Goal: Information Seeking & Learning: Learn about a topic

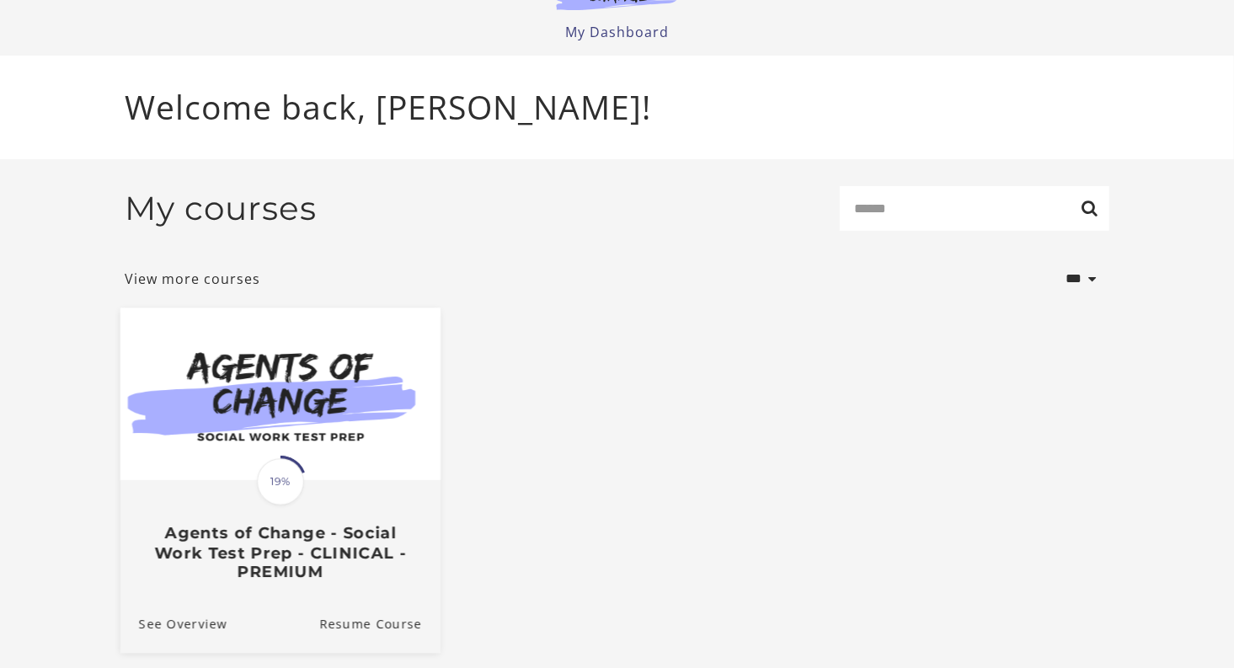
scroll to position [104, 0]
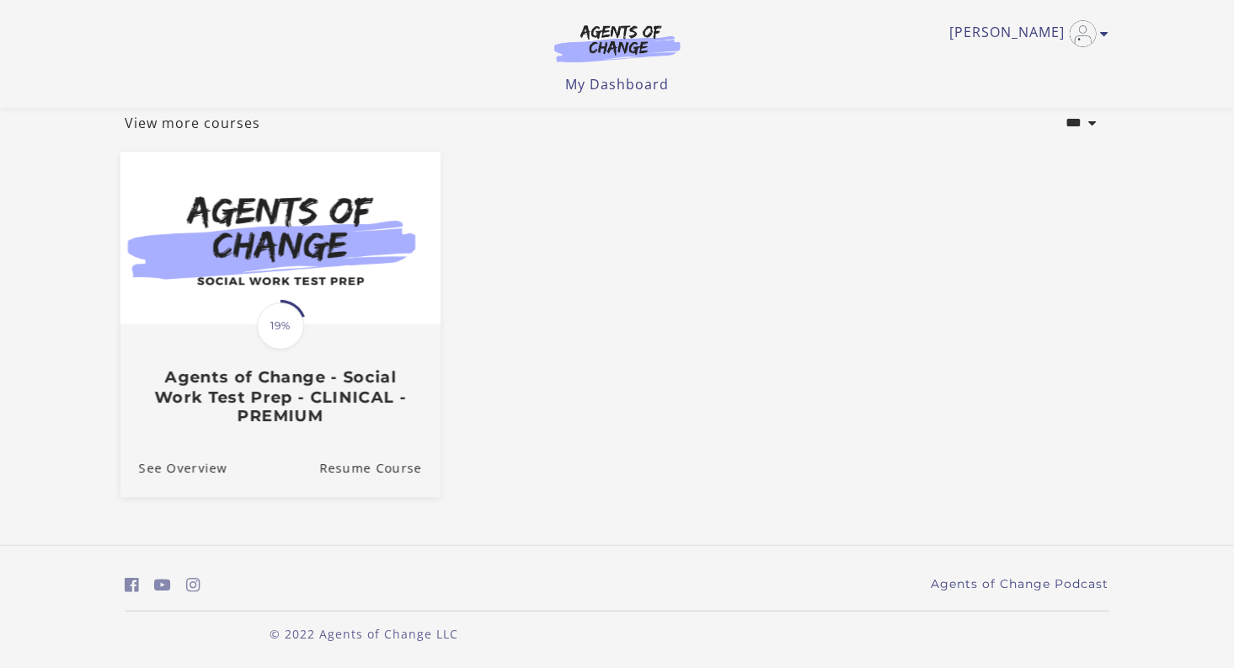
click at [280, 406] on h3 "Agents of Change - Social Work Test Prep - CLINICAL - PREMIUM" at bounding box center [279, 396] width 283 height 59
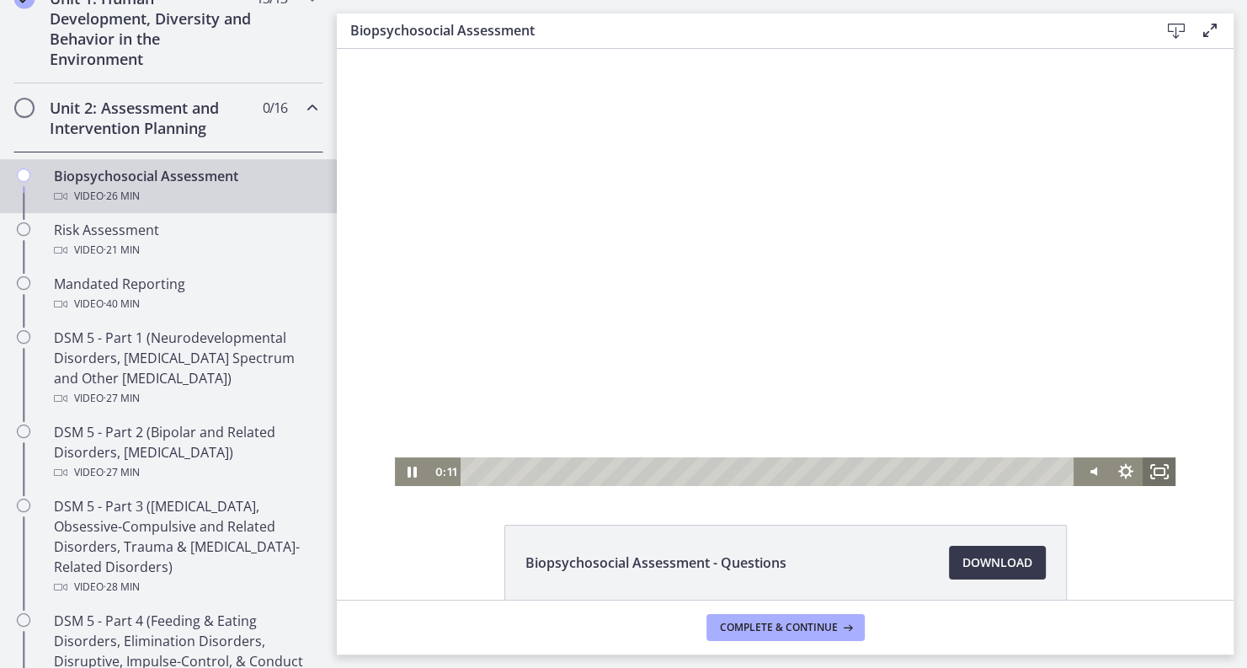
click at [1153, 471] on icon "Fullscreen" at bounding box center [1159, 471] width 34 height 29
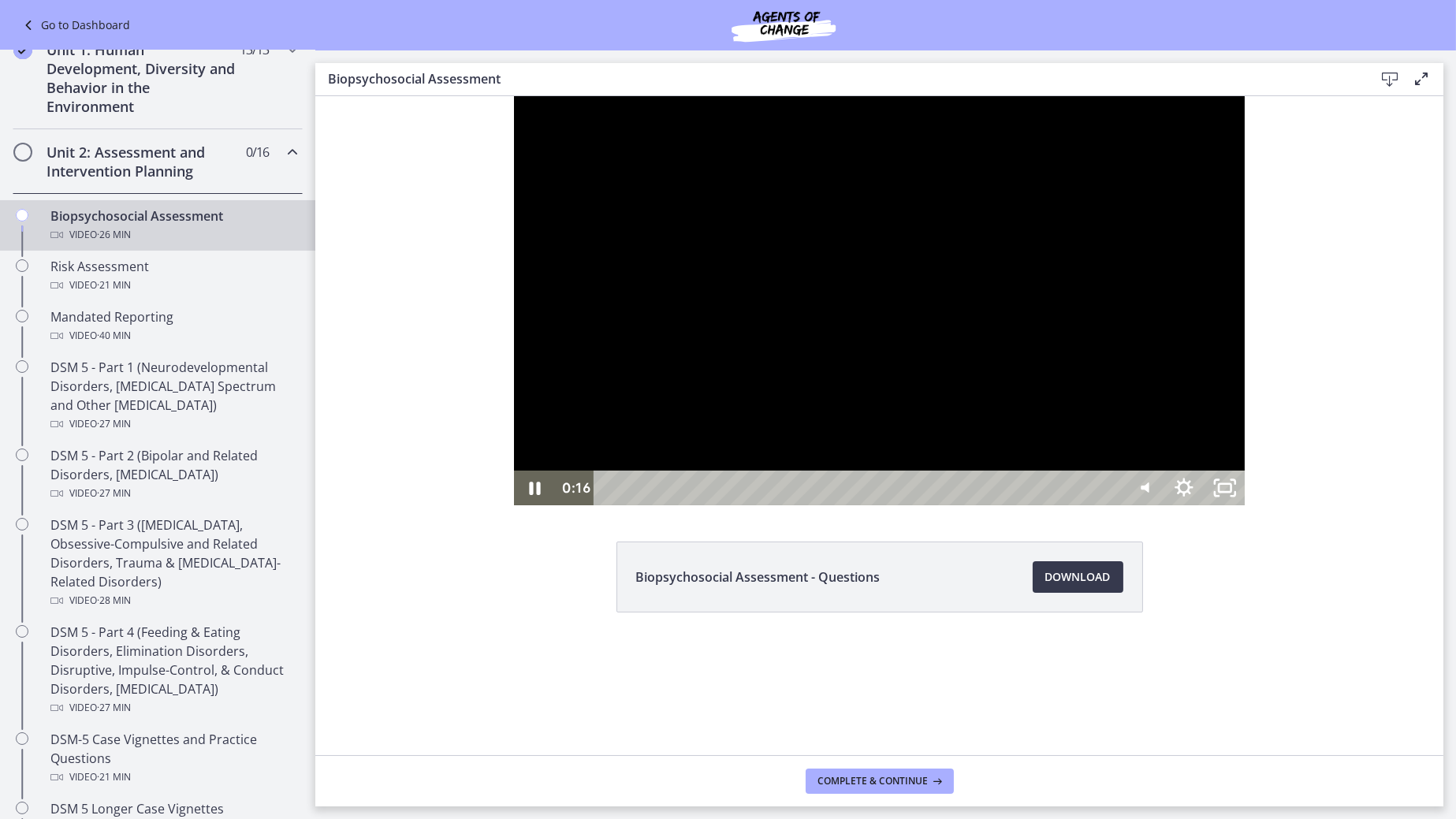
scroll to position [473, 0]
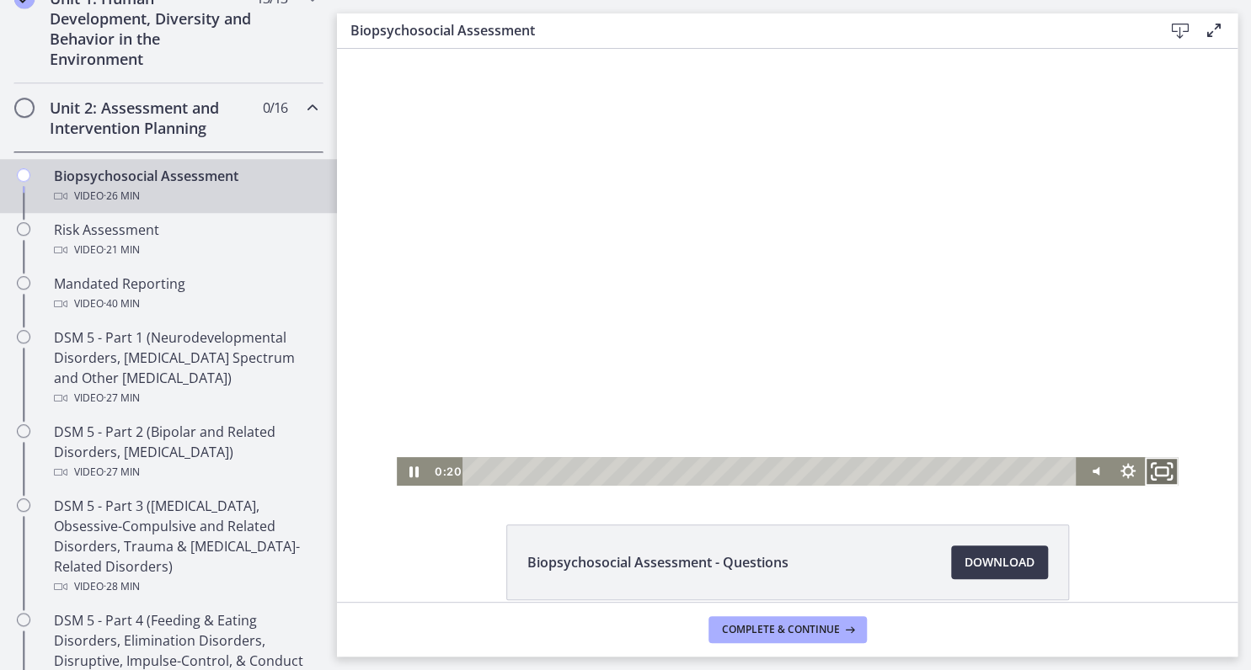
drag, startPoint x: 1156, startPoint y: 467, endPoint x: 1664, endPoint y: 644, distance: 538.3
click at [1156, 467] on icon "Fullscreen" at bounding box center [1160, 472] width 40 height 35
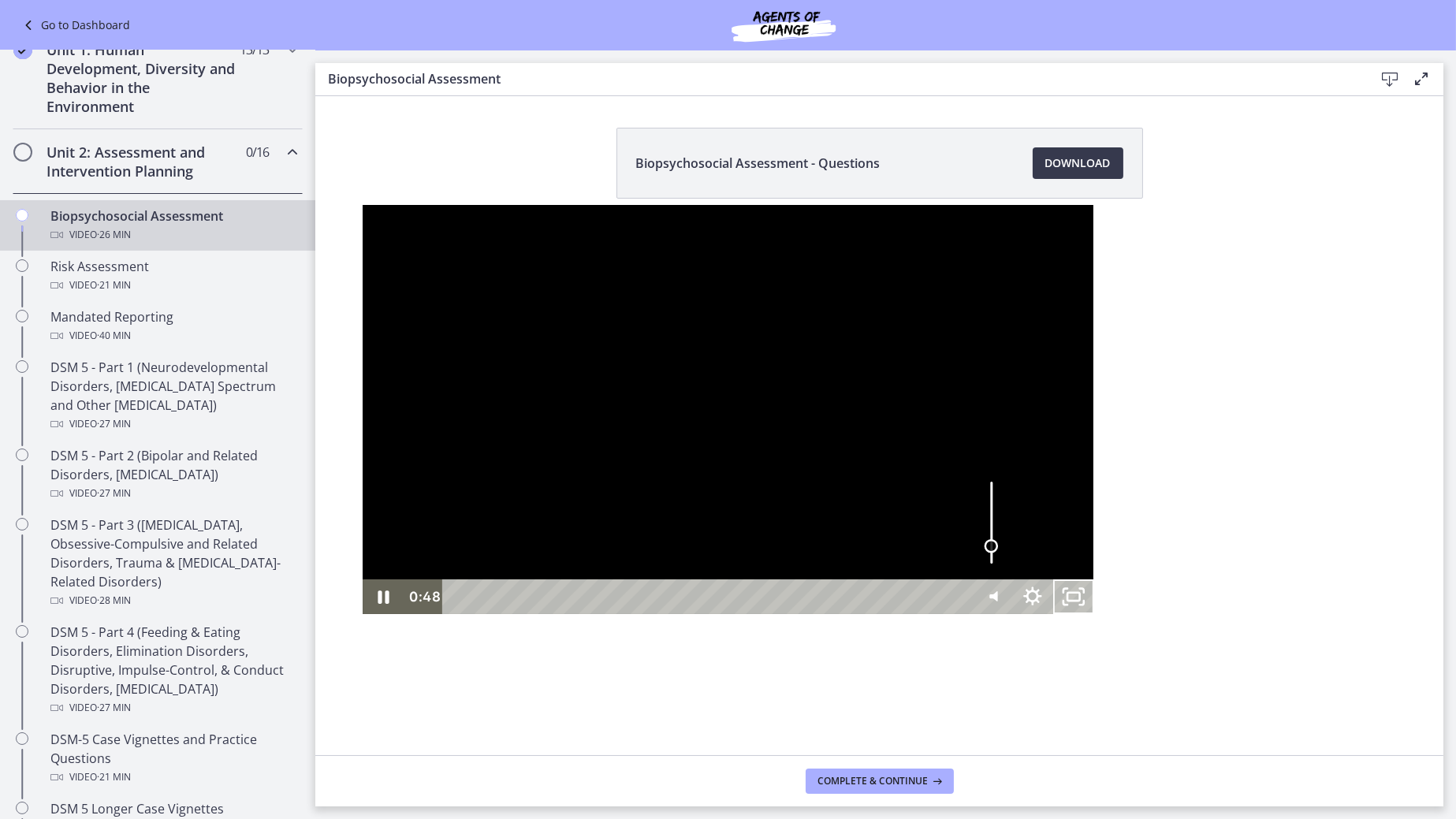
click at [997, 553] on div "Volume" at bounding box center [990, 546] width 14 height 14
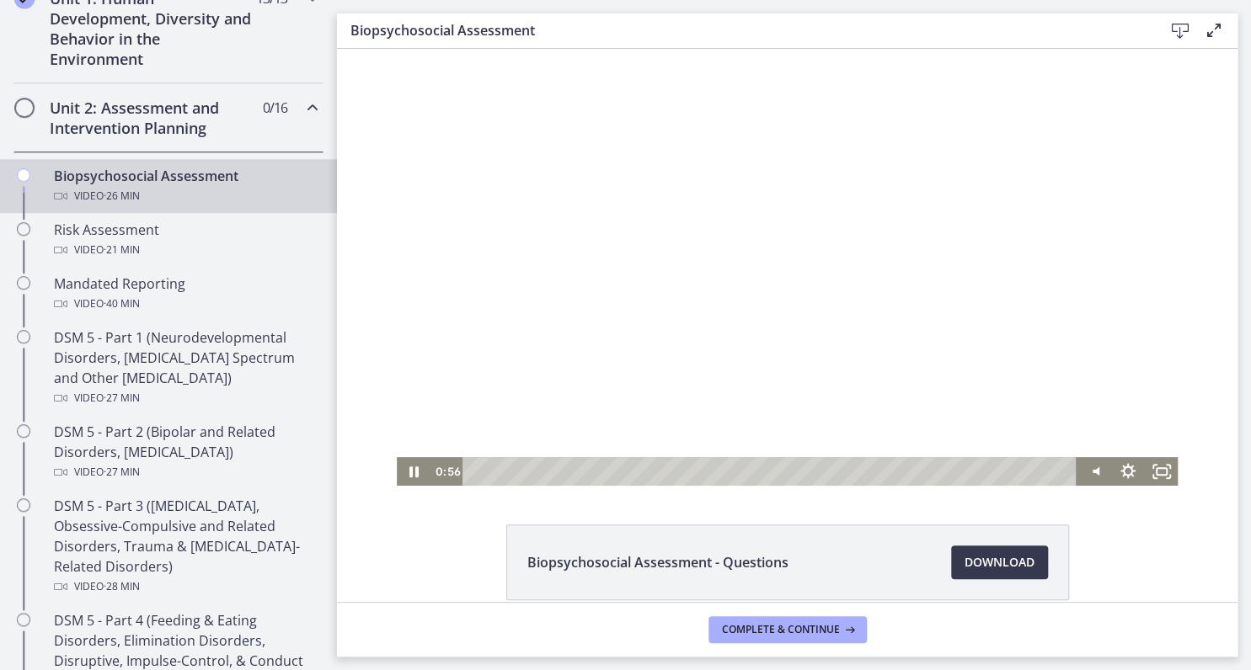
click at [1014, 307] on div at bounding box center [788, 267] width 782 height 437
click at [1156, 471] on rect "Fullscreen" at bounding box center [1161, 471] width 10 height 7
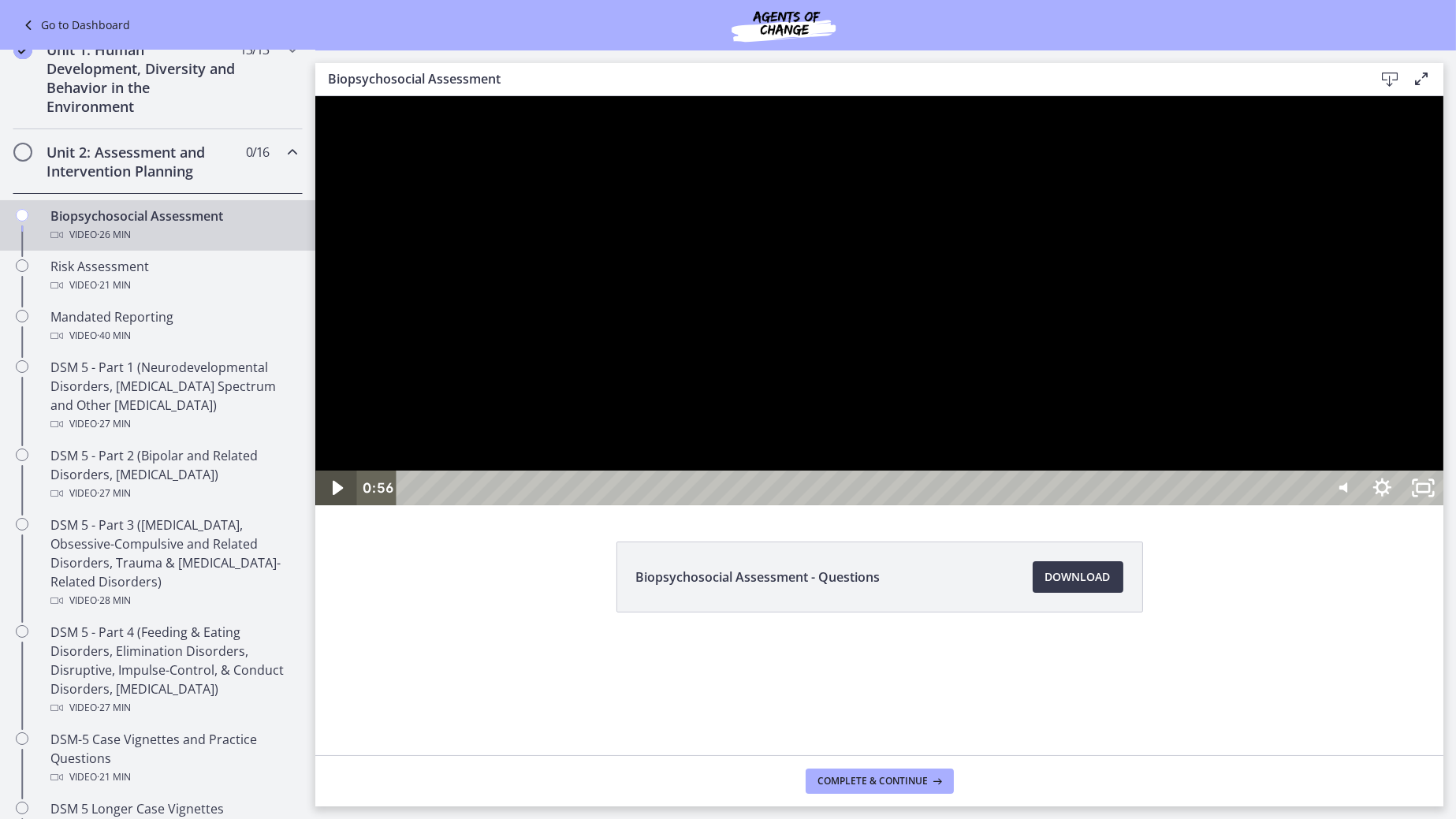
click at [342, 505] on icon "Play Video" at bounding box center [337, 488] width 41 height 35
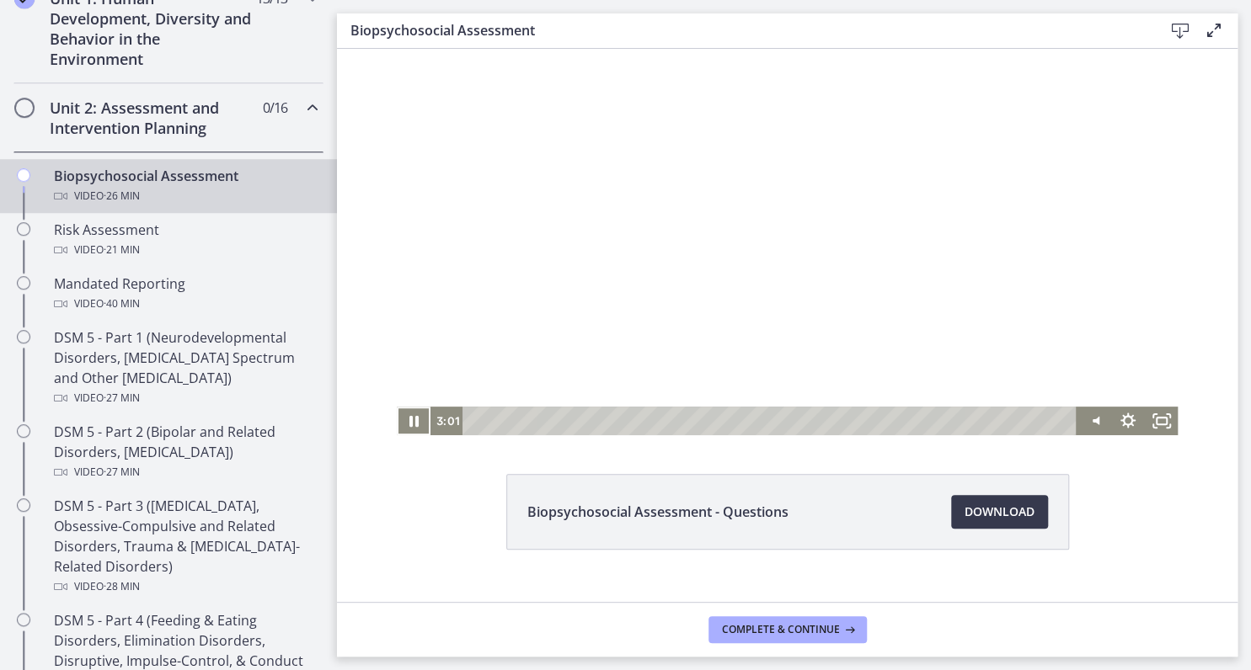
scroll to position [79, 0]
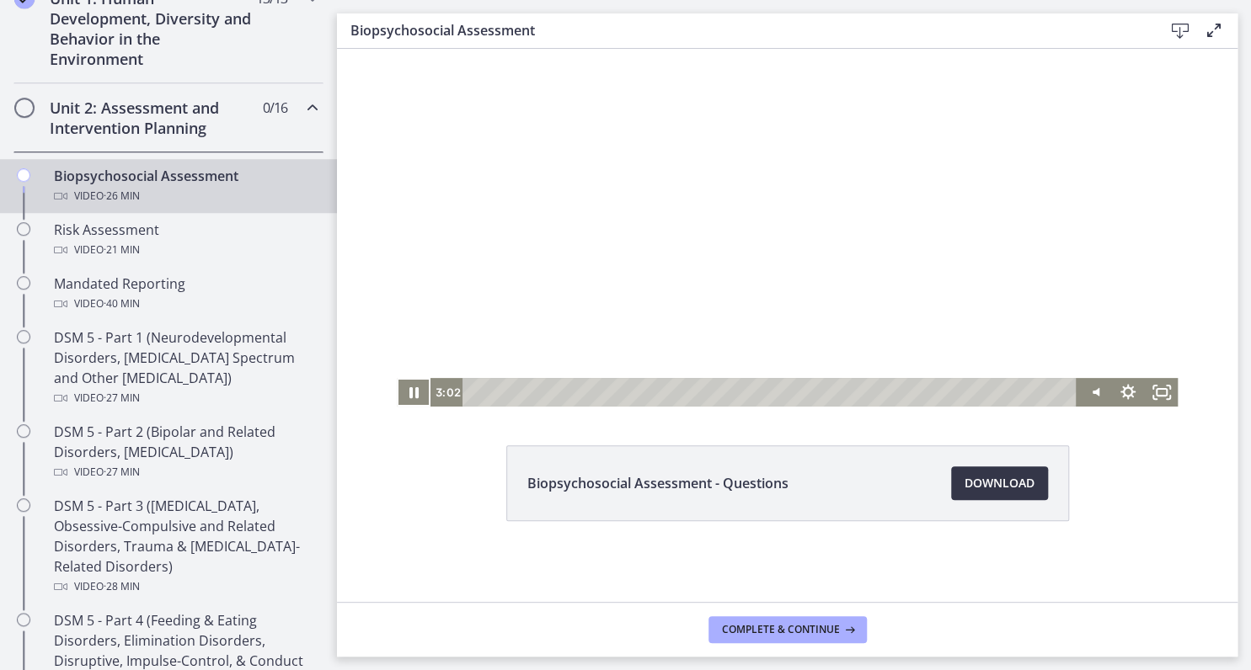
click at [985, 484] on span "Download Opens in a new window" at bounding box center [999, 483] width 70 height 20
click at [1092, 396] on icon "Mute" at bounding box center [1096, 392] width 8 height 10
click at [1088, 393] on icon "Unmute" at bounding box center [1091, 392] width 7 height 8
click at [408, 393] on icon "Pause" at bounding box center [414, 392] width 34 height 29
click at [1119, 396] on icon "Show settings menu" at bounding box center [1128, 391] width 19 height 19
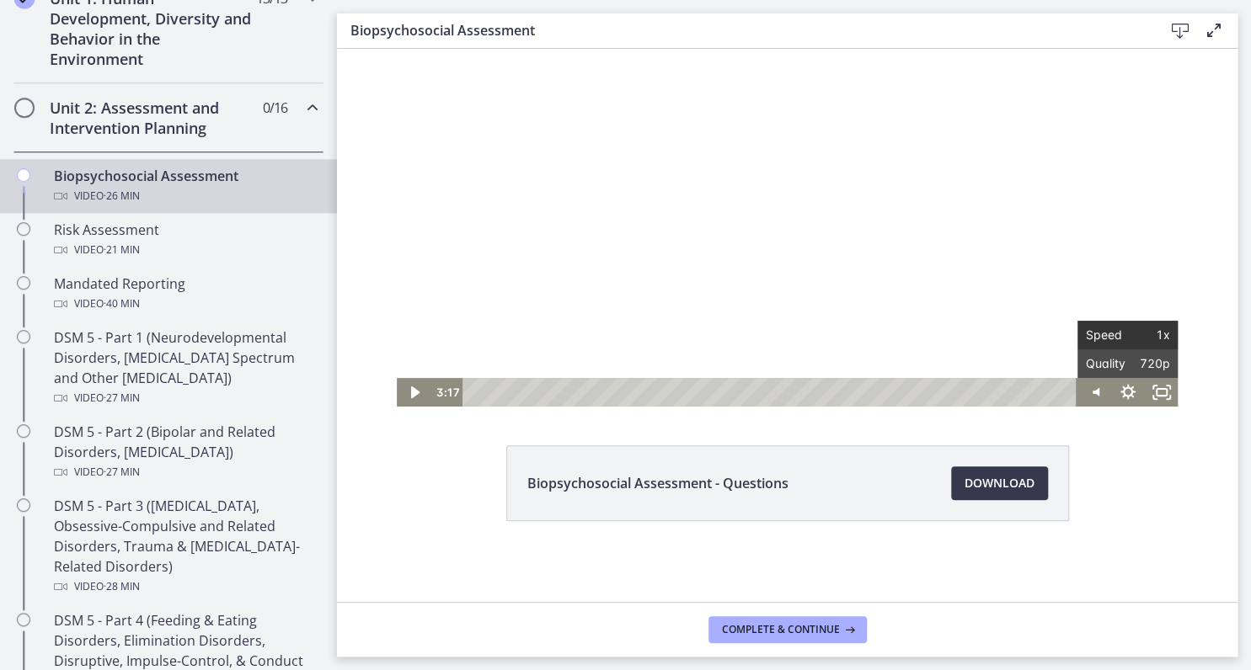
click at [1127, 332] on span "1x" at bounding box center [1148, 335] width 42 height 29
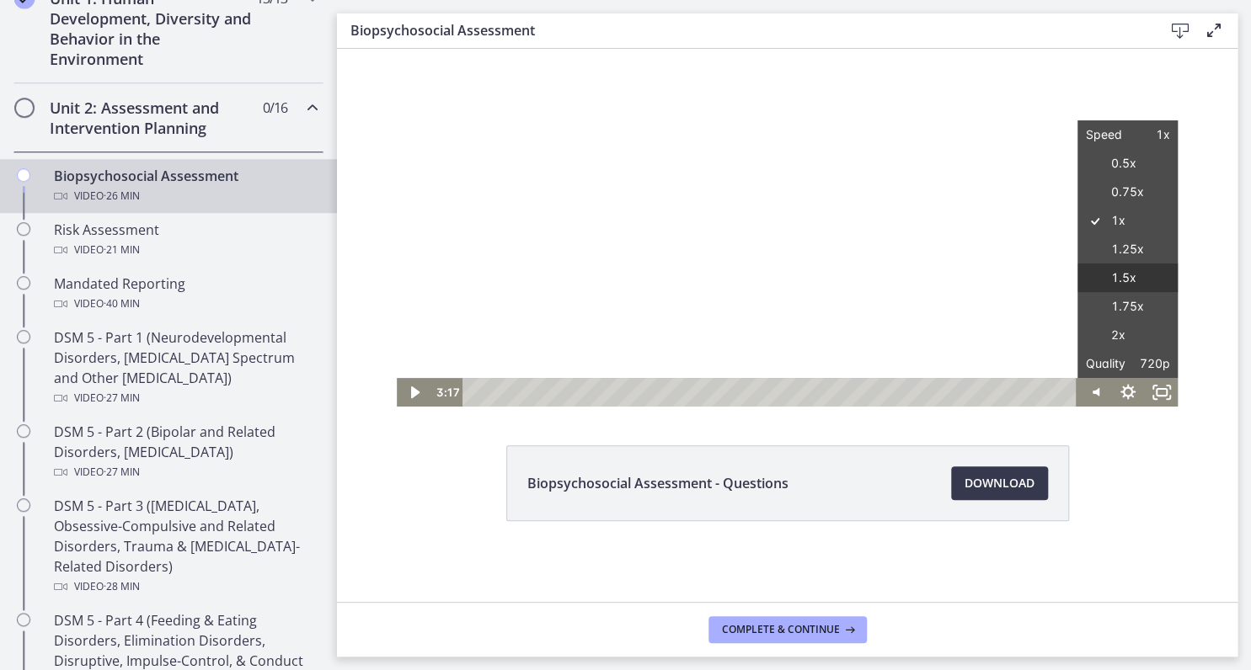
click at [1140, 277] on label "1.5x" at bounding box center [1126, 278] width 101 height 29
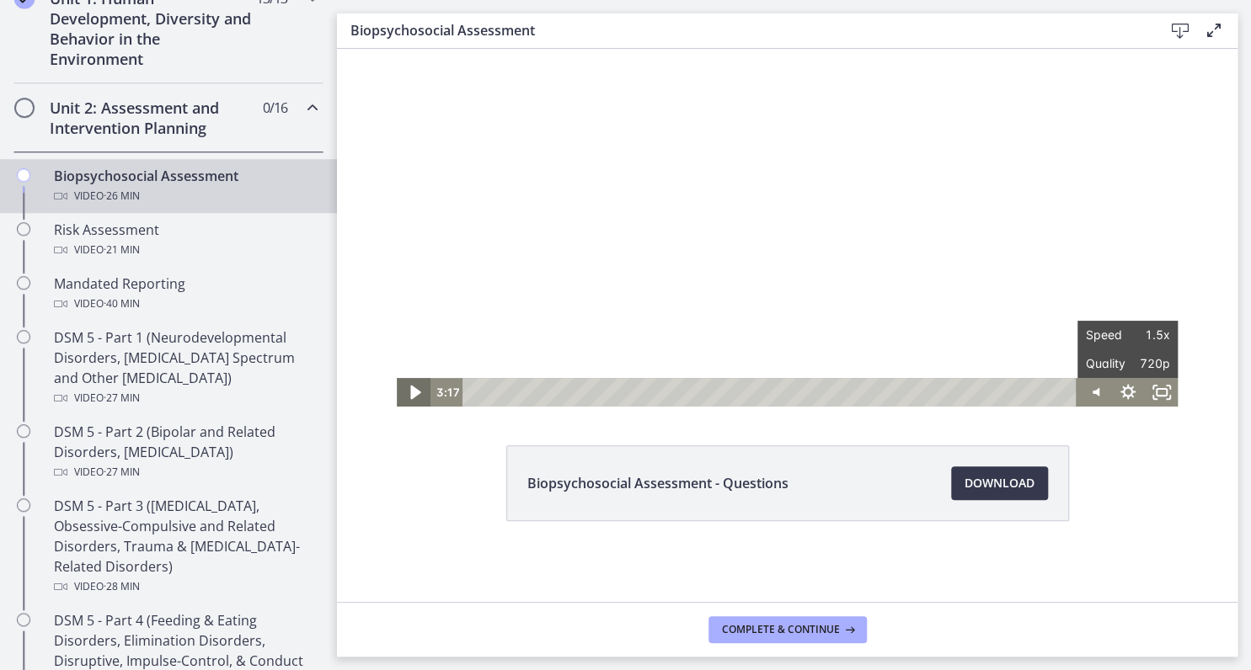
click at [403, 399] on icon "Play Video" at bounding box center [414, 393] width 40 height 35
click at [399, 395] on icon "Pause" at bounding box center [414, 392] width 34 height 29
click at [1117, 394] on icon "Show settings menu" at bounding box center [1127, 393] width 40 height 35
click at [1112, 341] on span "Speed" at bounding box center [1106, 335] width 42 height 29
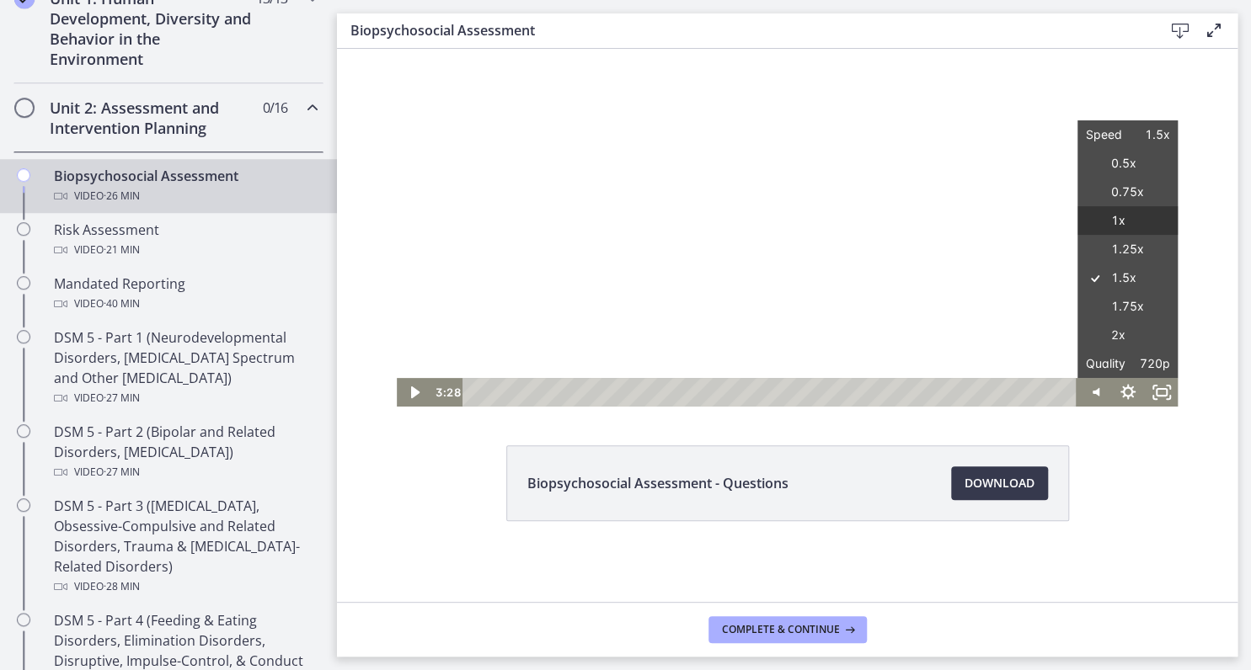
click at [1113, 225] on label "1x" at bounding box center [1126, 220] width 101 height 29
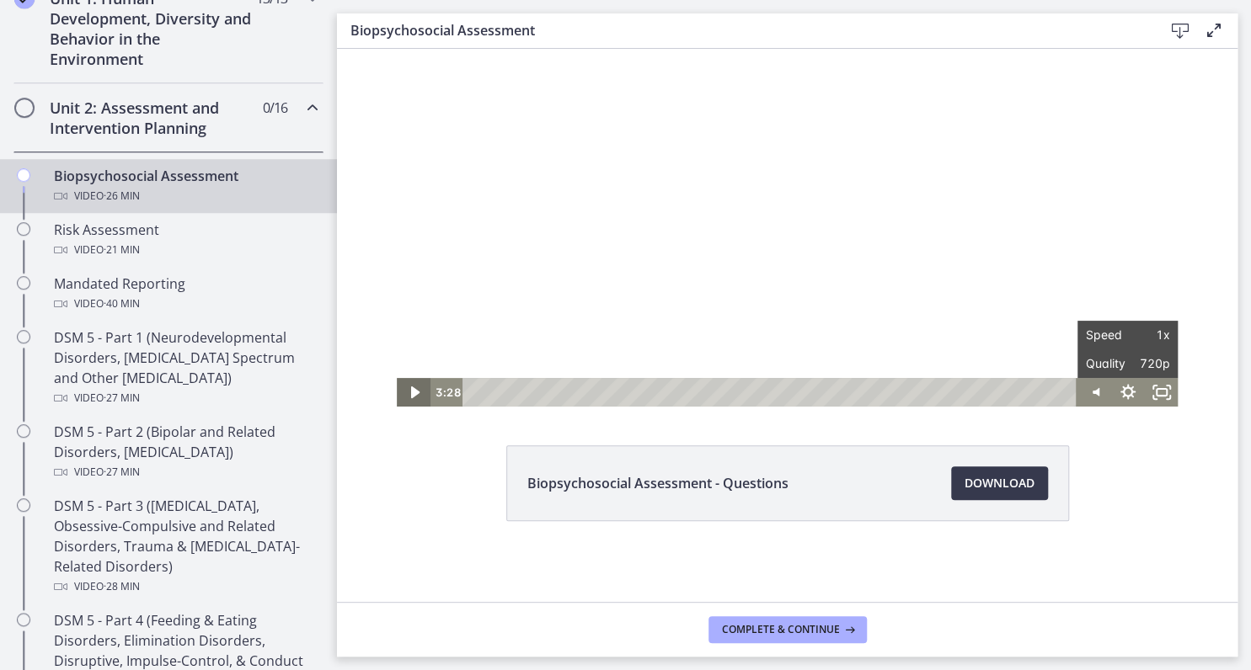
click at [406, 387] on icon "Play Video" at bounding box center [415, 392] width 34 height 29
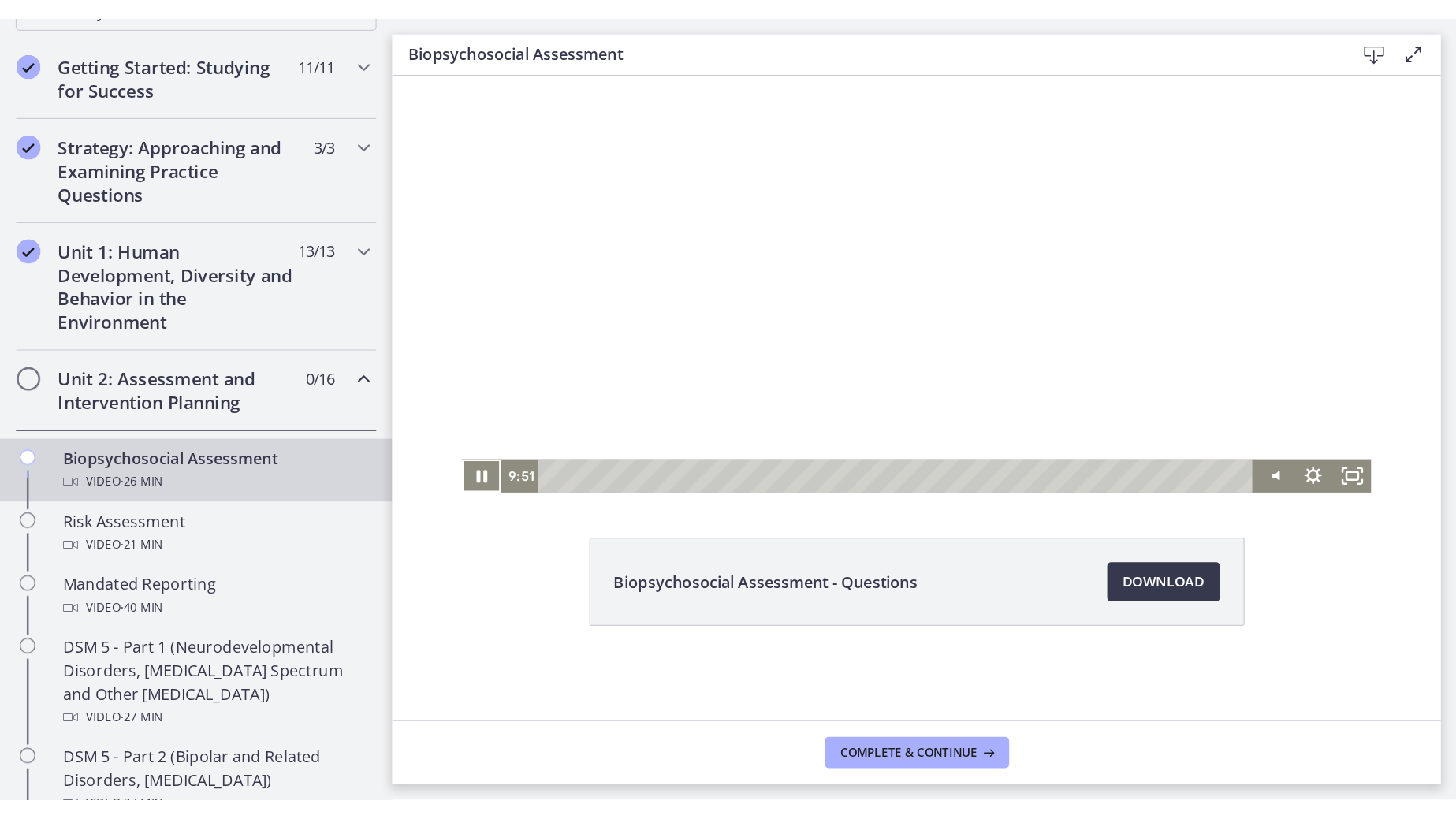
scroll to position [265, 0]
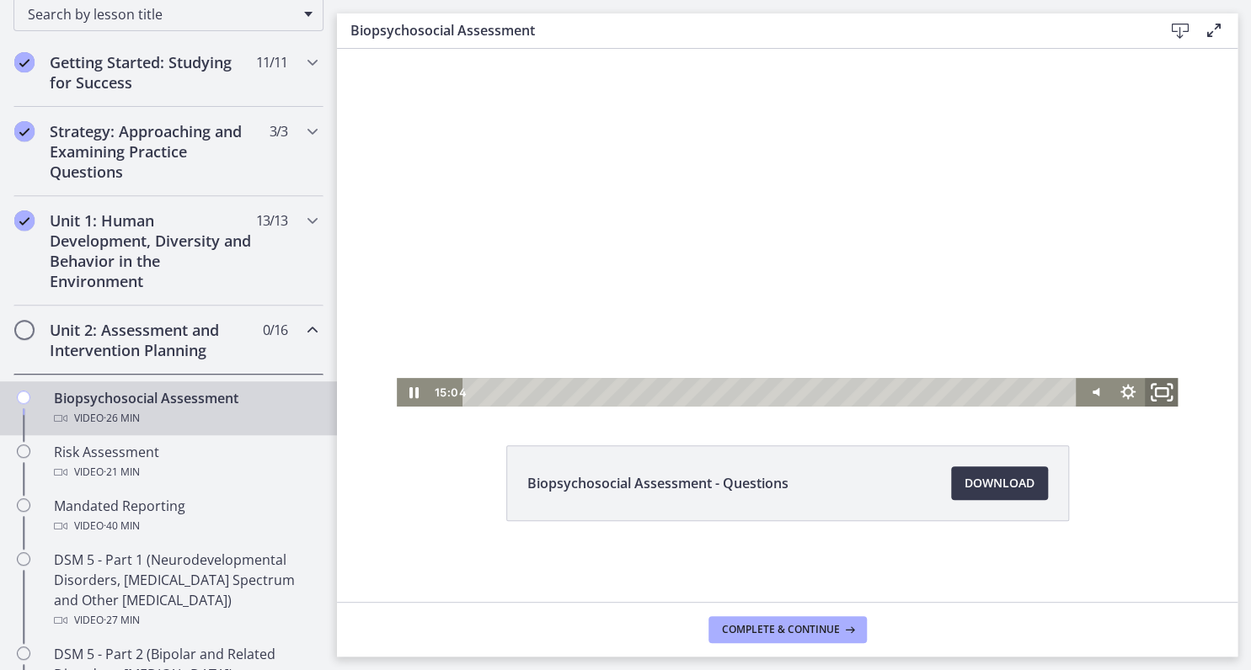
click at [1157, 393] on icon "Fullscreen" at bounding box center [1160, 393] width 40 height 35
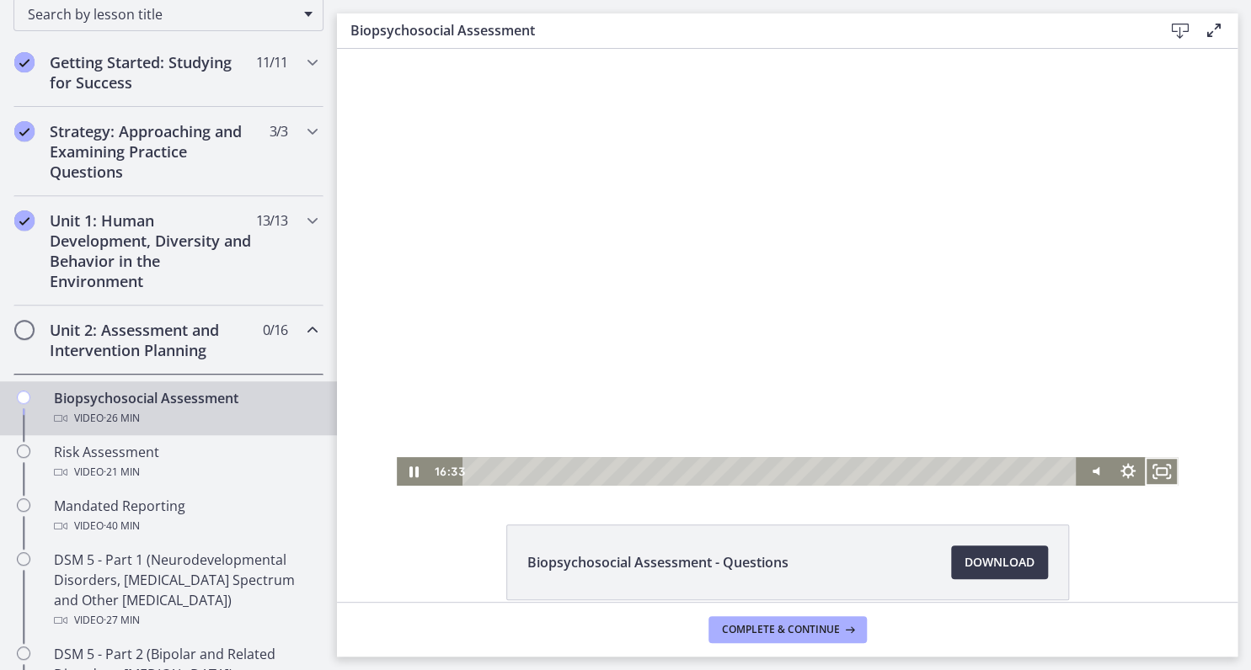
click at [1123, 644] on footer "Complete & continue" at bounding box center [787, 629] width 900 height 55
click at [409, 471] on icon "Pause" at bounding box center [413, 472] width 9 height 11
click at [401, 475] on icon "Play Video" at bounding box center [414, 472] width 40 height 35
click at [947, 473] on div "21:04" at bounding box center [772, 471] width 594 height 29
click at [409, 473] on icon "Pause" at bounding box center [413, 472] width 9 height 11
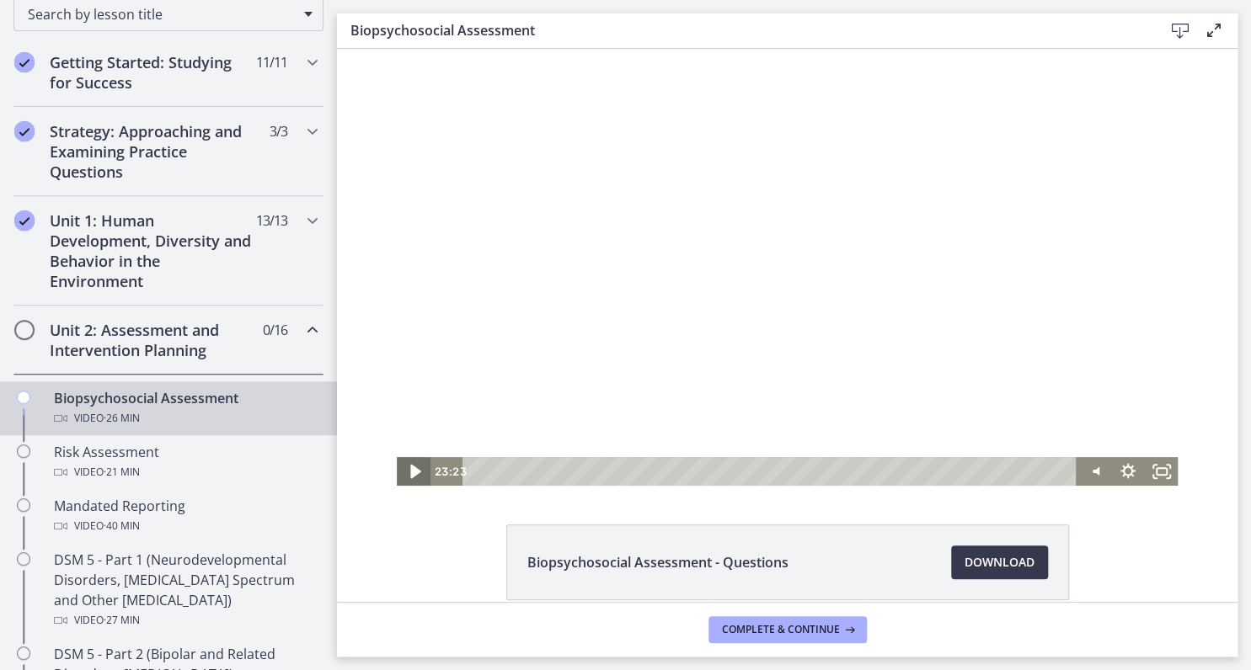
click at [403, 474] on icon "Play Video" at bounding box center [414, 472] width 40 height 35
click at [806, 632] on span "Complete & continue" at bounding box center [781, 629] width 118 height 13
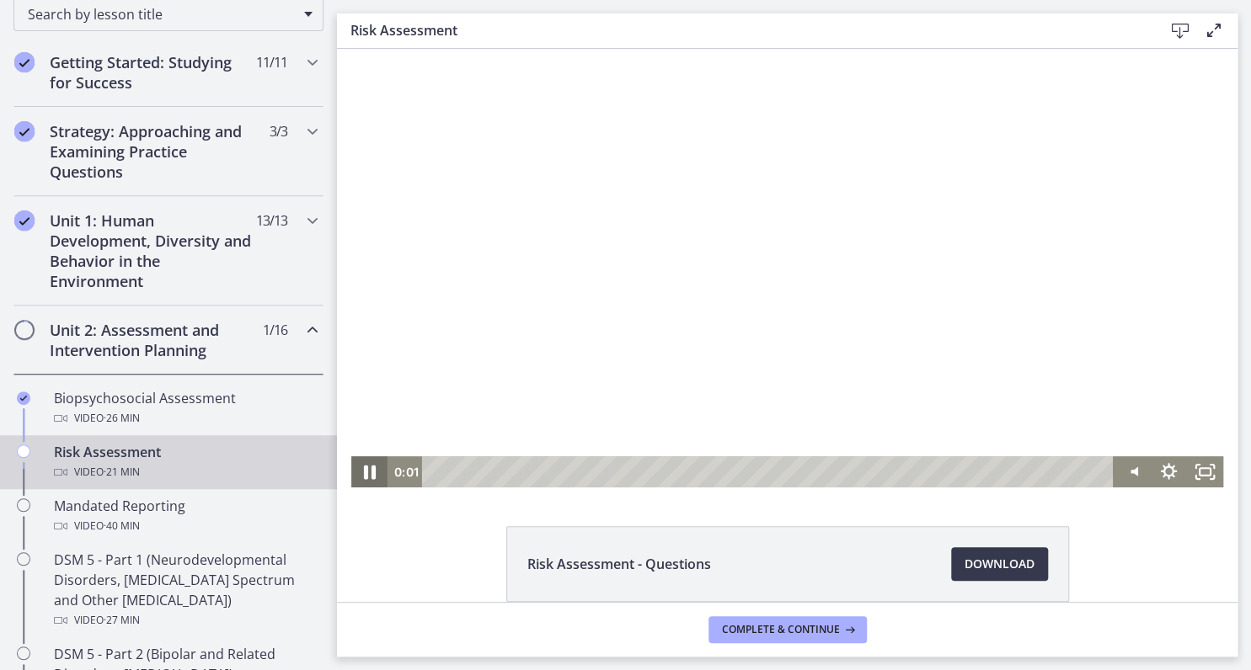
click at [356, 468] on icon "Pause" at bounding box center [369, 471] width 44 height 37
